Goal: Find specific page/section: Find specific page/section

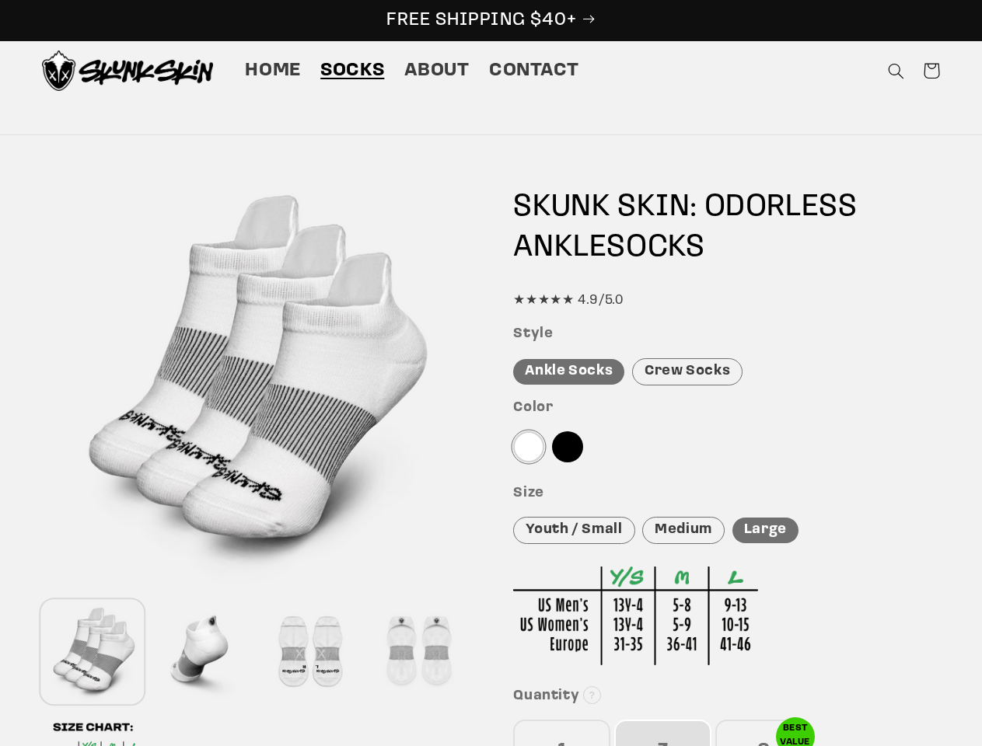
click at [896, 71] on icon "Search" at bounding box center [896, 71] width 16 height 16
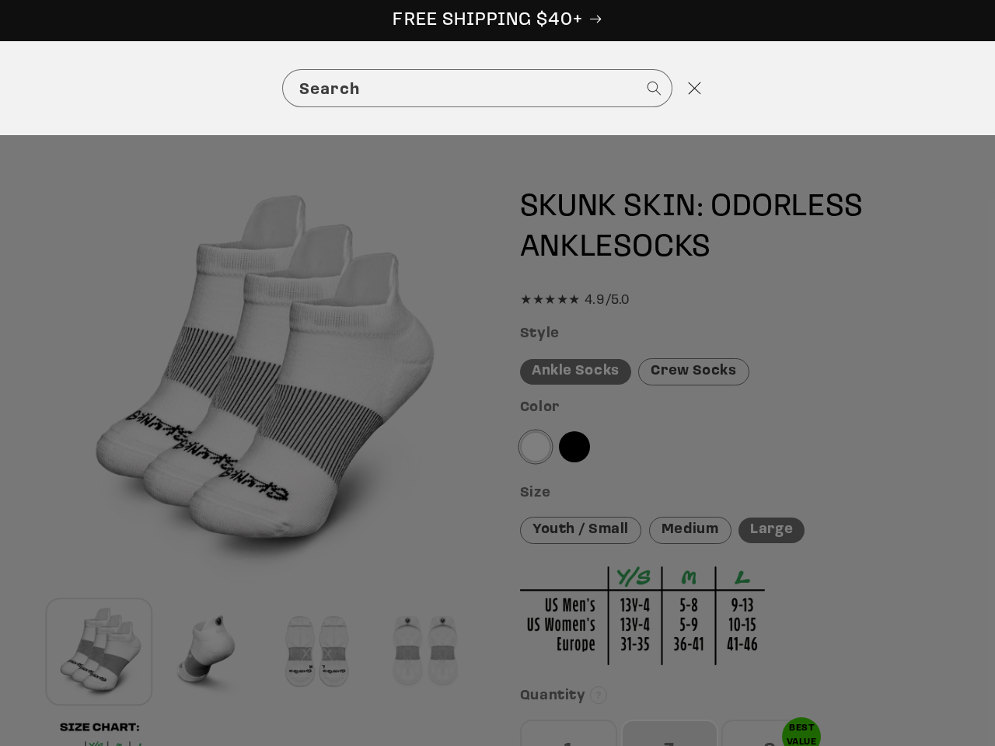
click at [898, 89] on div "Search" at bounding box center [497, 88] width 995 height 94
click at [0, 89] on div "Search" at bounding box center [0, 89] width 0 height 0
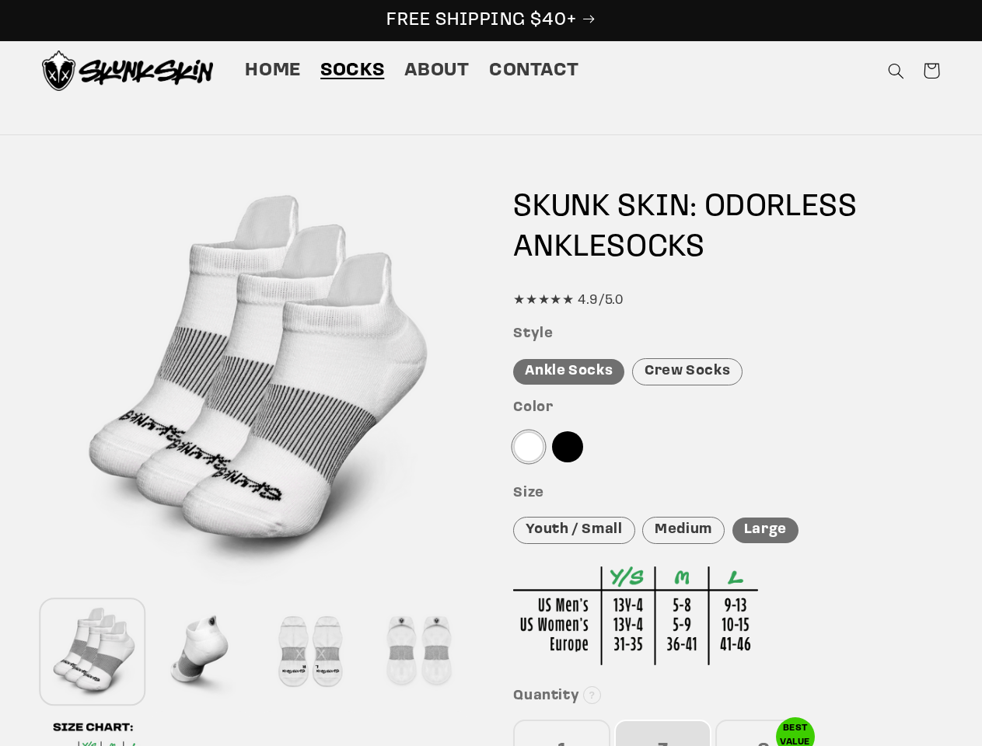
click at [201, 652] on div at bounding box center [201, 652] width 101 height 103
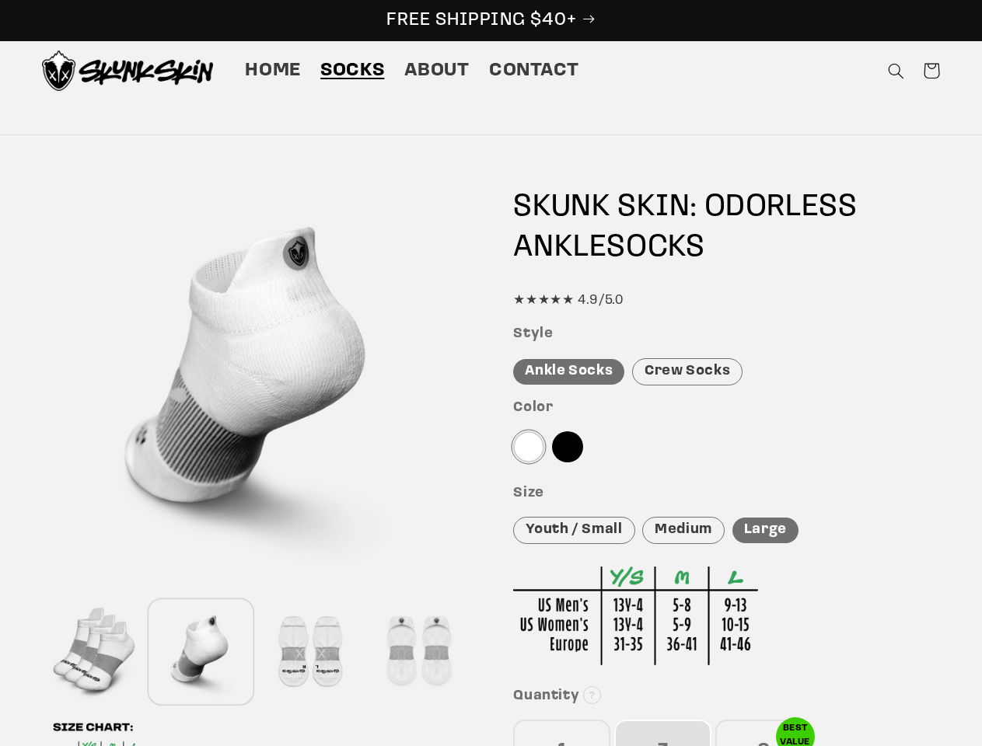
click at [309, 652] on div at bounding box center [309, 652] width 101 height 103
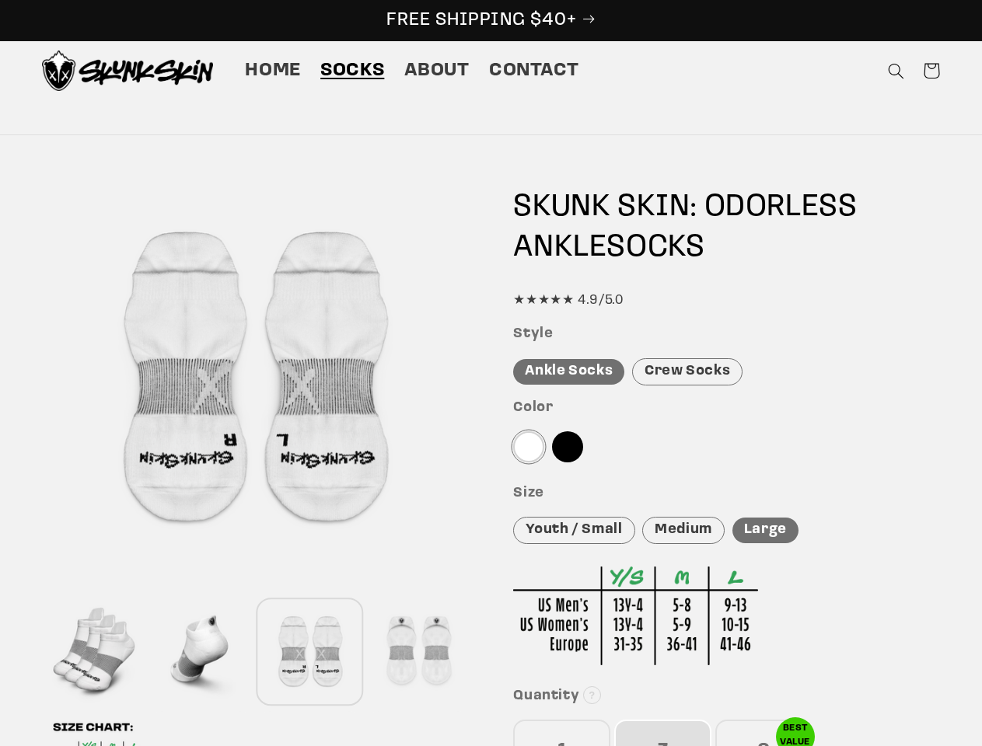
click at [418, 652] on div at bounding box center [418, 652] width 101 height 103
